Goal: Browse casually

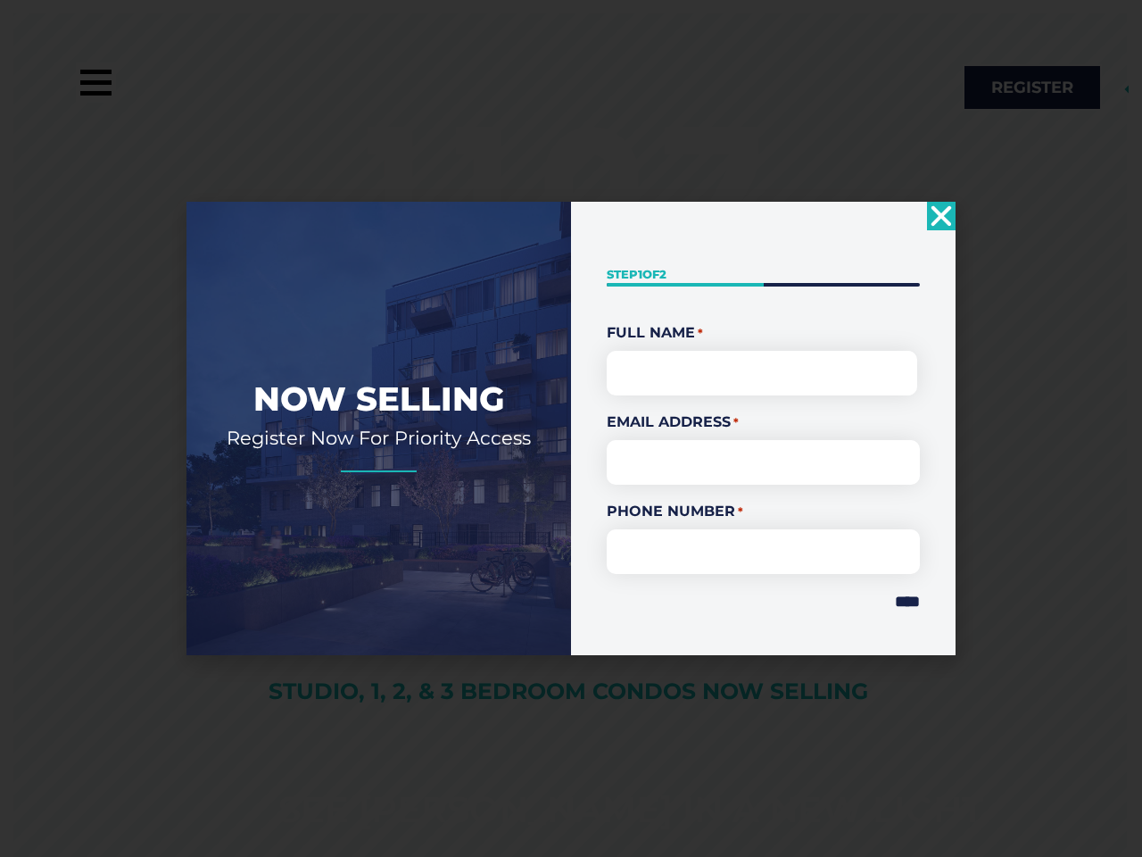
click at [571, 428] on div "" * " indicates required fields Step 1 of 2 50% Full Name * First Email Address…" at bounding box center [763, 428] width 385 height 452
click at [941, 216] on use "Close" at bounding box center [942, 216] width 21 height 21
click at [898, 601] on rs-slide "See [PERSON_NAME] In A New Light Studio, 1, 2, & 3 Bedroom Condos Now Selling" at bounding box center [563, 441] width 1127 height 857
